Goal: Task Accomplishment & Management: Use online tool/utility

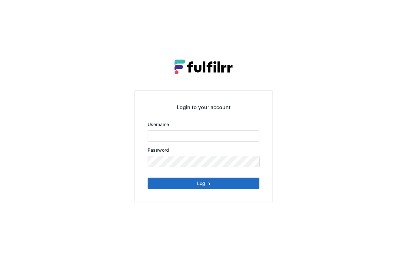
type input "******"
click at [217, 186] on button "Log in" at bounding box center [204, 182] width 112 height 11
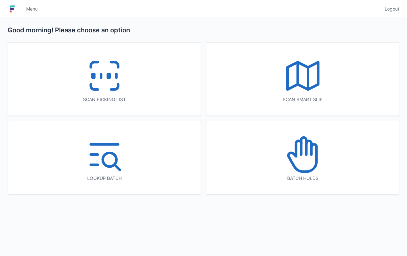
click at [106, 84] on icon at bounding box center [104, 75] width 41 height 41
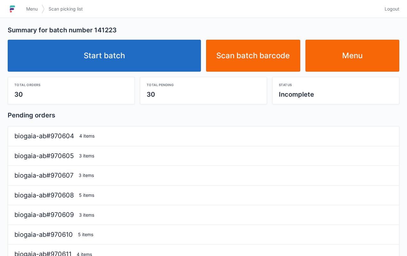
click at [131, 50] on link "Start batch" at bounding box center [104, 56] width 193 height 32
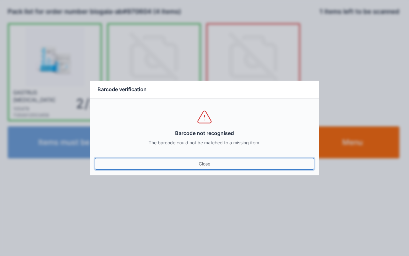
click at [208, 162] on link "Close" at bounding box center [204, 163] width 219 height 11
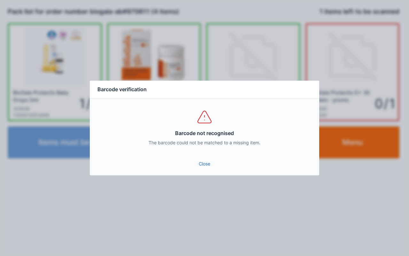
click at [199, 167] on link "Close" at bounding box center [204, 163] width 219 height 11
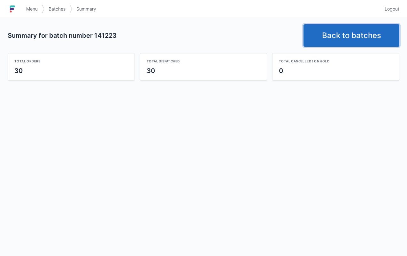
click at [338, 38] on link "Back to batches" at bounding box center [351, 35] width 96 height 22
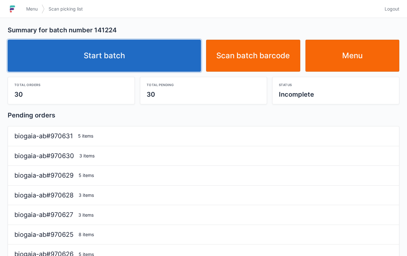
click at [149, 64] on link "Start batch" at bounding box center [104, 56] width 193 height 32
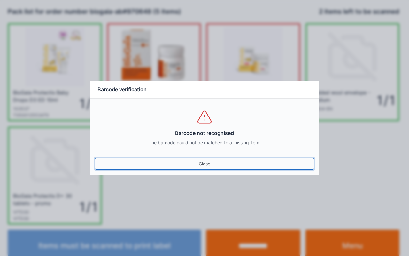
click at [204, 163] on link "Close" at bounding box center [204, 163] width 219 height 11
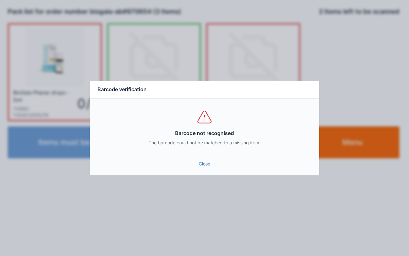
click at [202, 159] on link "Close" at bounding box center [204, 163] width 219 height 11
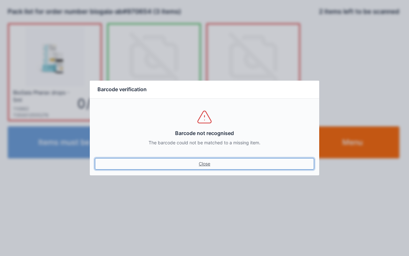
click at [204, 162] on link "Close" at bounding box center [204, 163] width 219 height 11
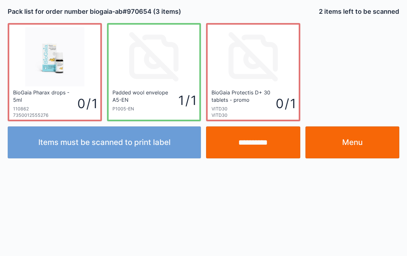
click at [255, 142] on input "**********" at bounding box center [253, 142] width 94 height 32
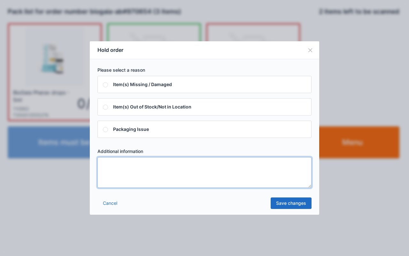
click at [140, 179] on textarea at bounding box center [204, 172] width 214 height 31
type textarea "****"
click at [290, 200] on link "Save changes" at bounding box center [291, 202] width 41 height 11
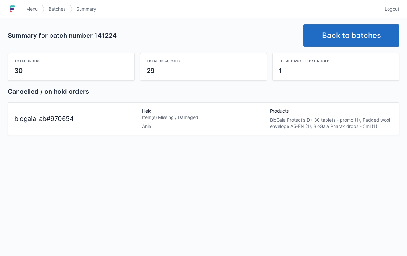
click at [352, 36] on link "Back to batches" at bounding box center [351, 35] width 96 height 22
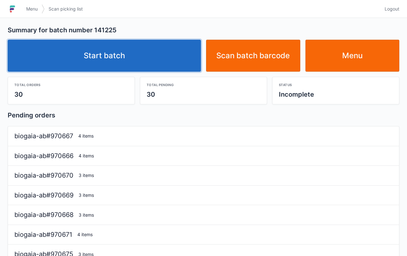
click at [123, 57] on link "Start batch" at bounding box center [104, 56] width 193 height 32
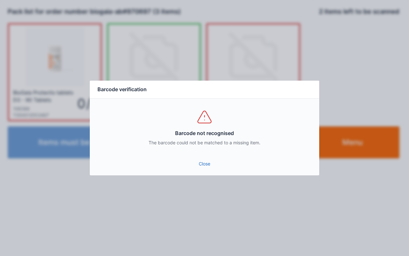
click at [203, 167] on link "Close" at bounding box center [204, 163] width 219 height 11
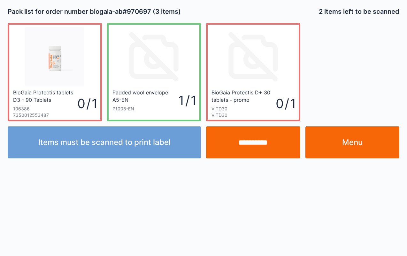
click at [257, 142] on input "**********" at bounding box center [253, 142] width 94 height 32
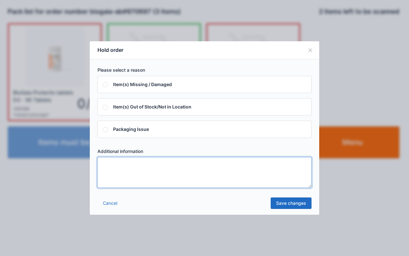
click at [131, 172] on textarea at bounding box center [204, 172] width 214 height 31
type textarea "****"
click at [293, 201] on link "Save changes" at bounding box center [291, 202] width 41 height 11
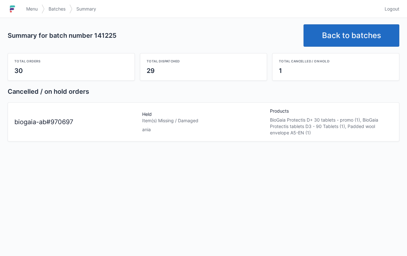
click at [351, 34] on link "Back to batches" at bounding box center [351, 35] width 96 height 22
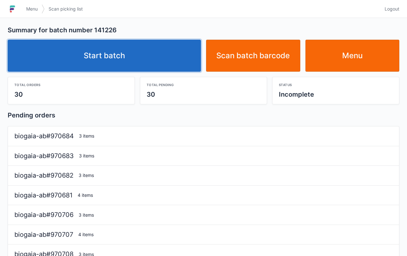
click at [131, 70] on link "Start batch" at bounding box center [104, 56] width 193 height 32
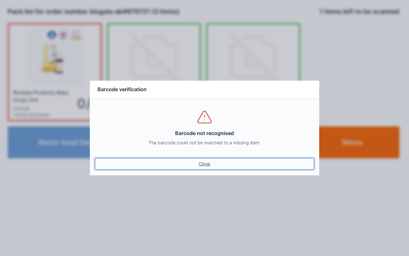
click at [206, 169] on link "Close" at bounding box center [204, 163] width 219 height 11
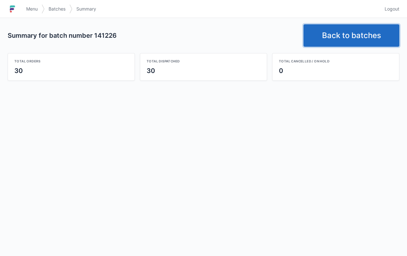
click at [339, 42] on link "Back to batches" at bounding box center [351, 35] width 96 height 22
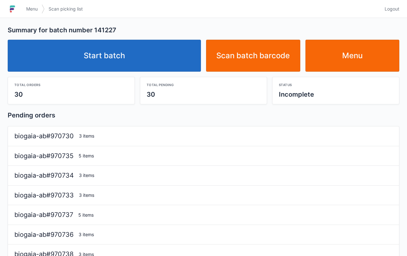
click at [136, 54] on link "Start batch" at bounding box center [104, 56] width 193 height 32
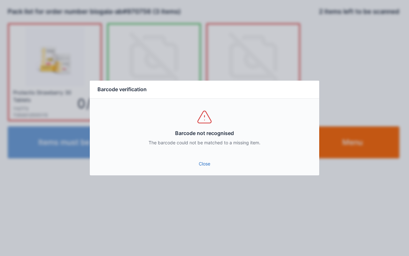
click at [213, 168] on link "Close" at bounding box center [204, 163] width 219 height 11
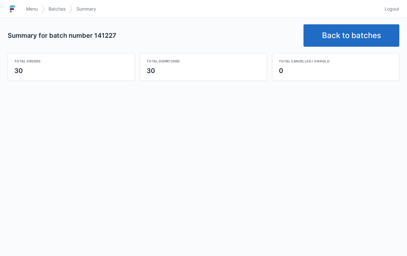
click at [351, 34] on link "Back to batches" at bounding box center [351, 35] width 96 height 22
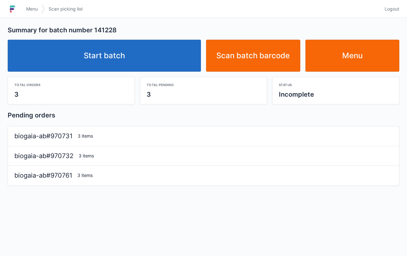
click at [143, 57] on link "Start batch" at bounding box center [104, 56] width 193 height 32
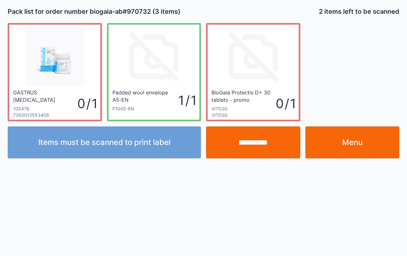
click at [255, 139] on input "**********" at bounding box center [253, 142] width 94 height 32
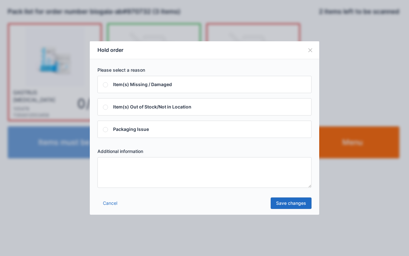
click at [130, 175] on textarea at bounding box center [204, 172] width 214 height 31
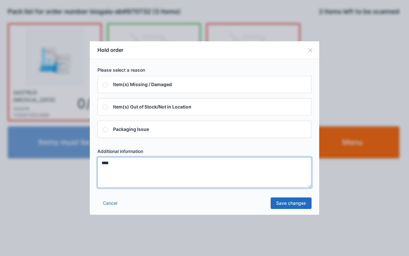
type textarea "****"
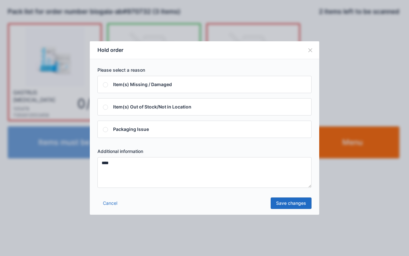
click at [292, 198] on link "Save changes" at bounding box center [291, 202] width 41 height 11
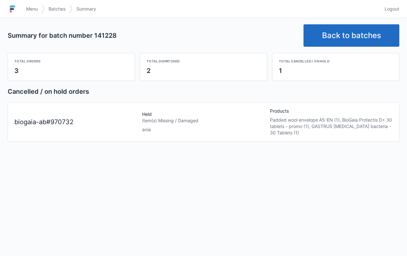
click at [348, 31] on link "Back to batches" at bounding box center [351, 35] width 96 height 22
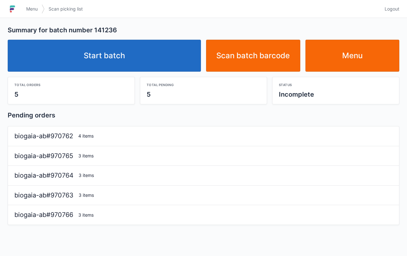
click at [148, 59] on link "Start batch" at bounding box center [104, 56] width 193 height 32
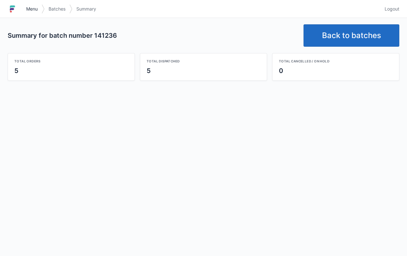
click at [27, 13] on link "Menu" at bounding box center [31, 8] width 19 height 11
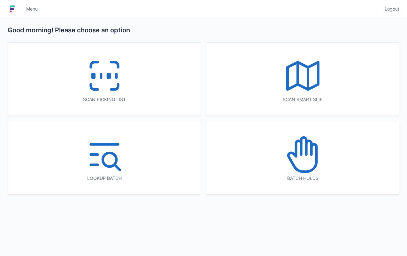
click at [119, 84] on icon at bounding box center [104, 75] width 41 height 41
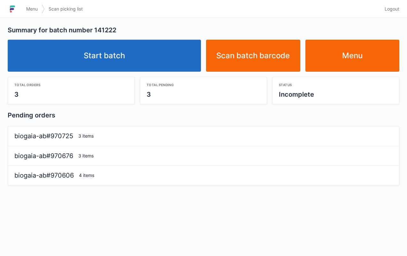
click at [142, 61] on link "Start batch" at bounding box center [104, 56] width 193 height 32
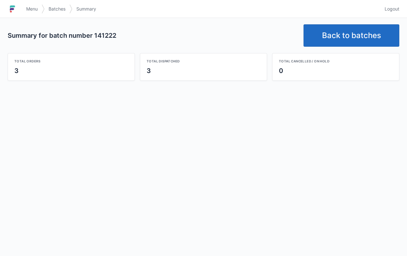
click at [30, 4] on link "Menu" at bounding box center [31, 8] width 19 height 11
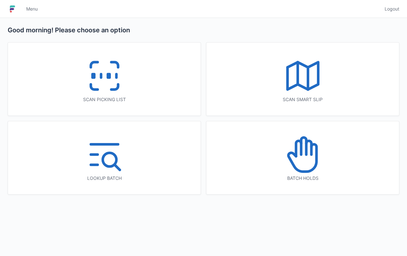
click at [307, 164] on icon at bounding box center [302, 154] width 41 height 41
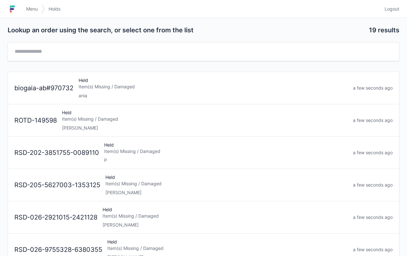
click at [117, 93] on div "ania" at bounding box center [213, 95] width 269 height 6
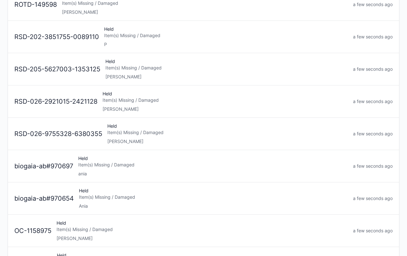
scroll to position [86, 0]
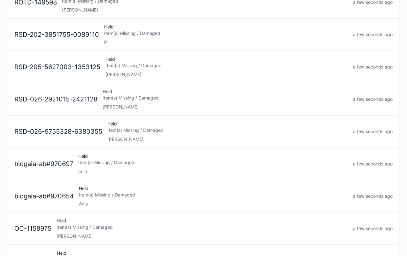
click at [98, 170] on div "ania" at bounding box center [213, 171] width 270 height 6
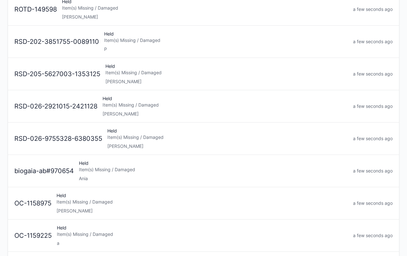
scroll to position [112, 0]
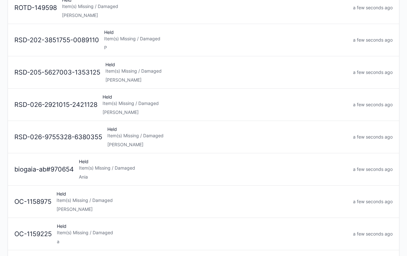
click at [105, 174] on div "Ania" at bounding box center [213, 176] width 269 height 6
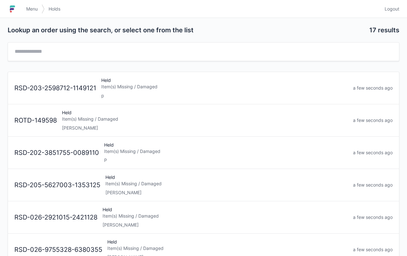
click at [22, 10] on link "Menu" at bounding box center [31, 8] width 19 height 11
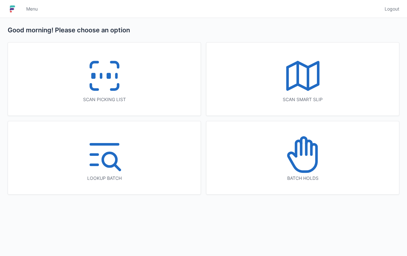
click at [102, 88] on icon at bounding box center [104, 75] width 41 height 41
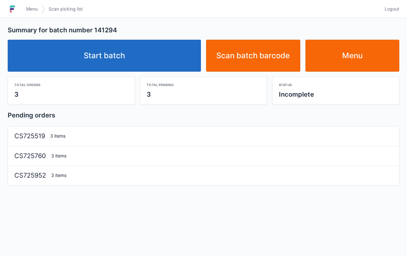
click at [139, 43] on link "Start batch" at bounding box center [104, 56] width 193 height 32
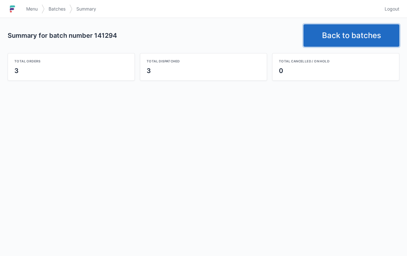
click at [340, 32] on link "Back to batches" at bounding box center [351, 35] width 96 height 22
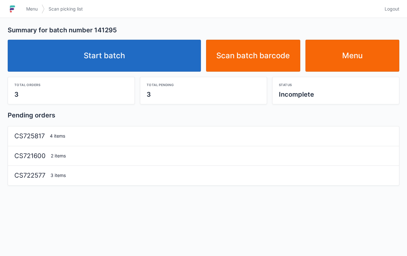
click at [162, 64] on link "Start batch" at bounding box center [104, 56] width 193 height 32
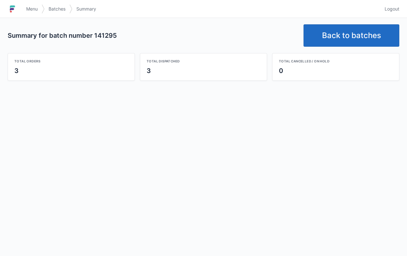
click at [344, 46] on link "Back to batches" at bounding box center [351, 35] width 96 height 22
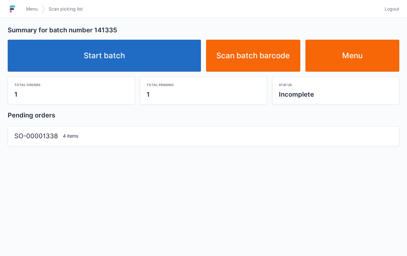
click at [119, 66] on link "Start batch" at bounding box center [104, 56] width 193 height 32
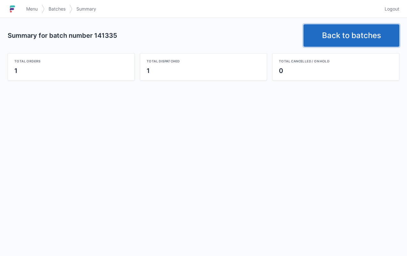
click at [341, 34] on link "Back to batches" at bounding box center [351, 35] width 96 height 22
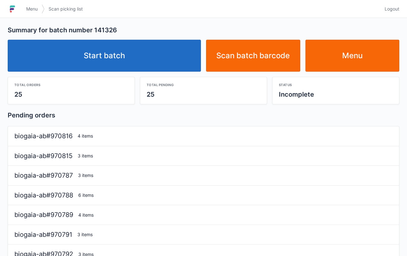
click at [142, 55] on link "Start batch" at bounding box center [104, 56] width 193 height 32
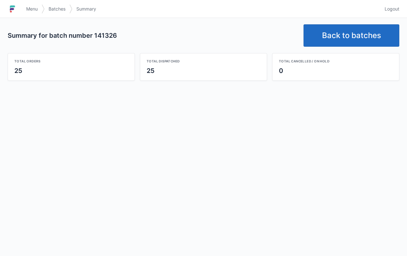
click at [354, 34] on link "Back to batches" at bounding box center [351, 35] width 96 height 22
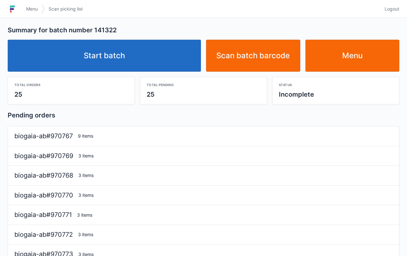
click at [146, 56] on link "Start batch" at bounding box center [104, 56] width 193 height 32
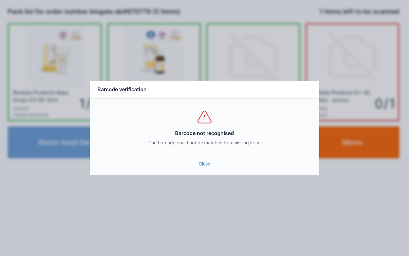
click at [206, 163] on link "Close" at bounding box center [204, 163] width 219 height 11
